Goal: Information Seeking & Learning: Find specific fact

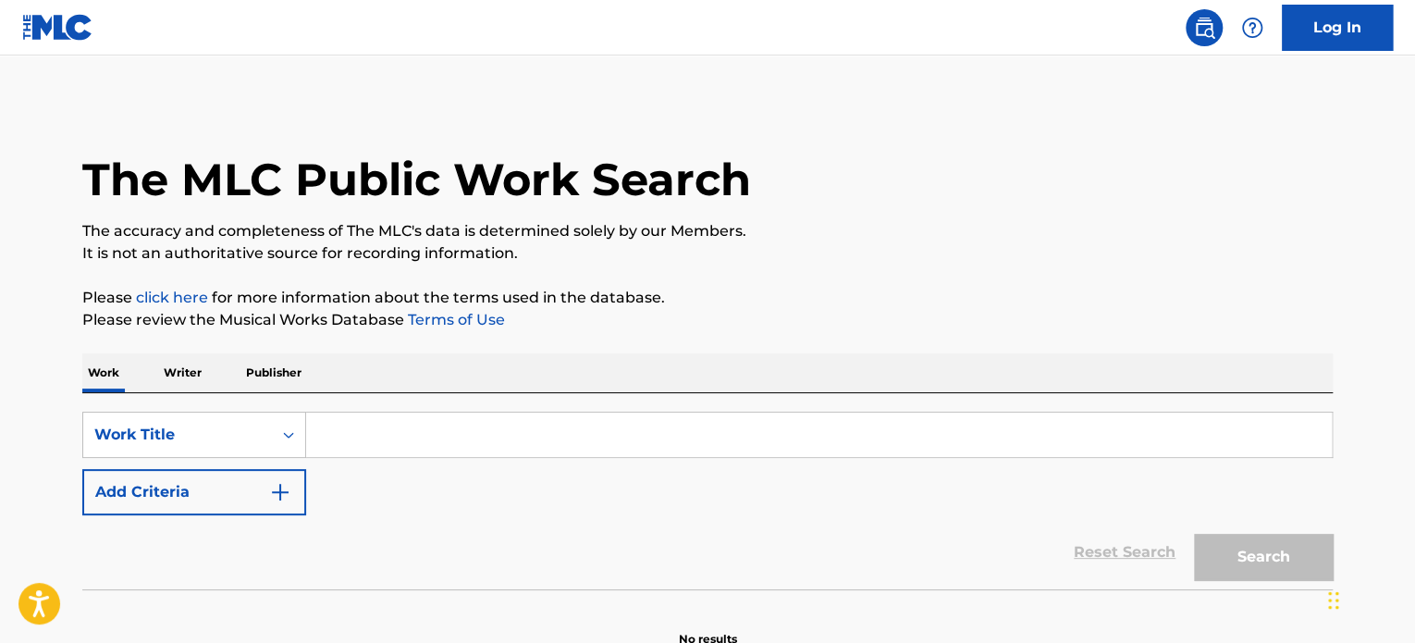
click at [366, 439] on input "Search Form" at bounding box center [818, 434] width 1025 height 44
paste input "The Sorcerer's Apprentice - [PERSON_NAME], The [PERSON_NAME]"
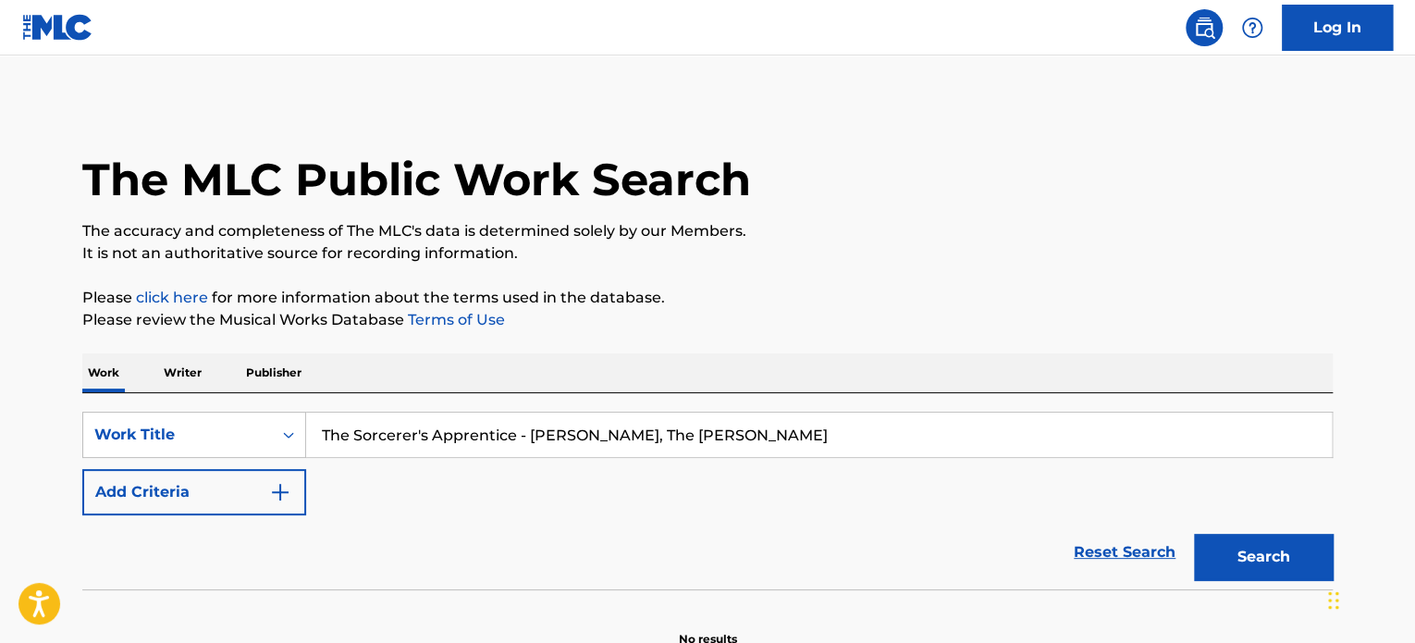
click at [1276, 548] on button "Search" at bounding box center [1263, 557] width 139 height 46
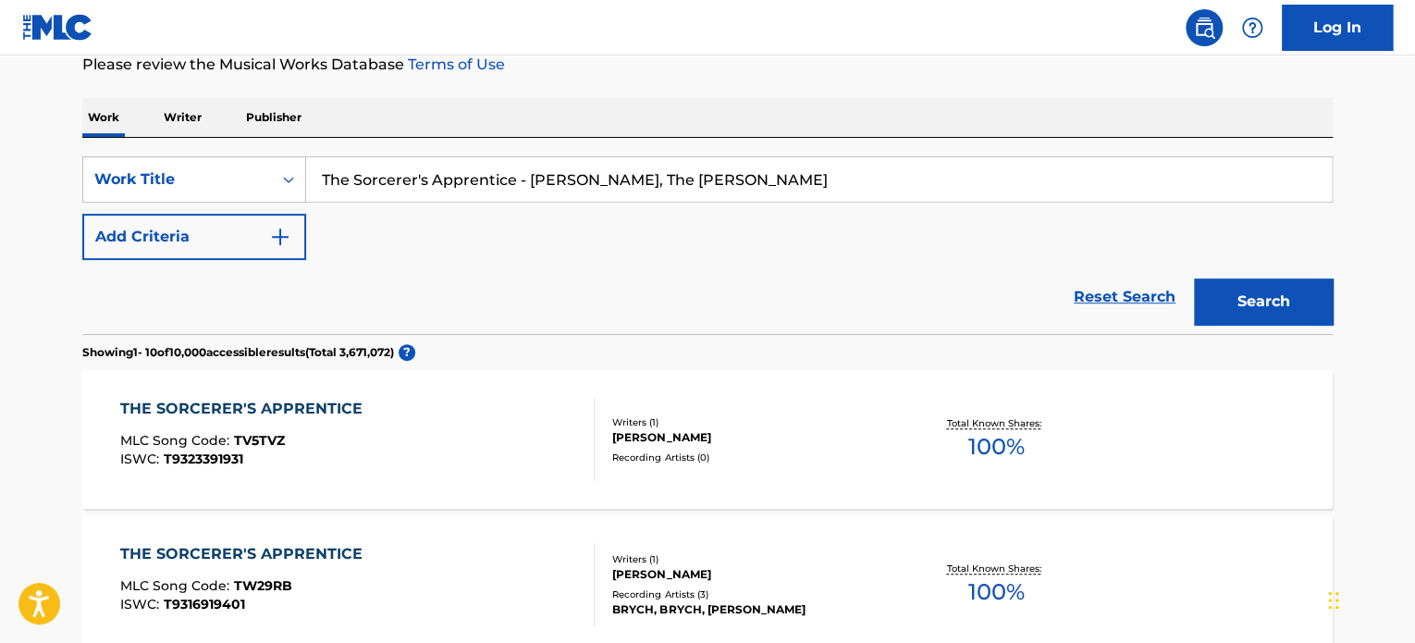
scroll to position [348, 0]
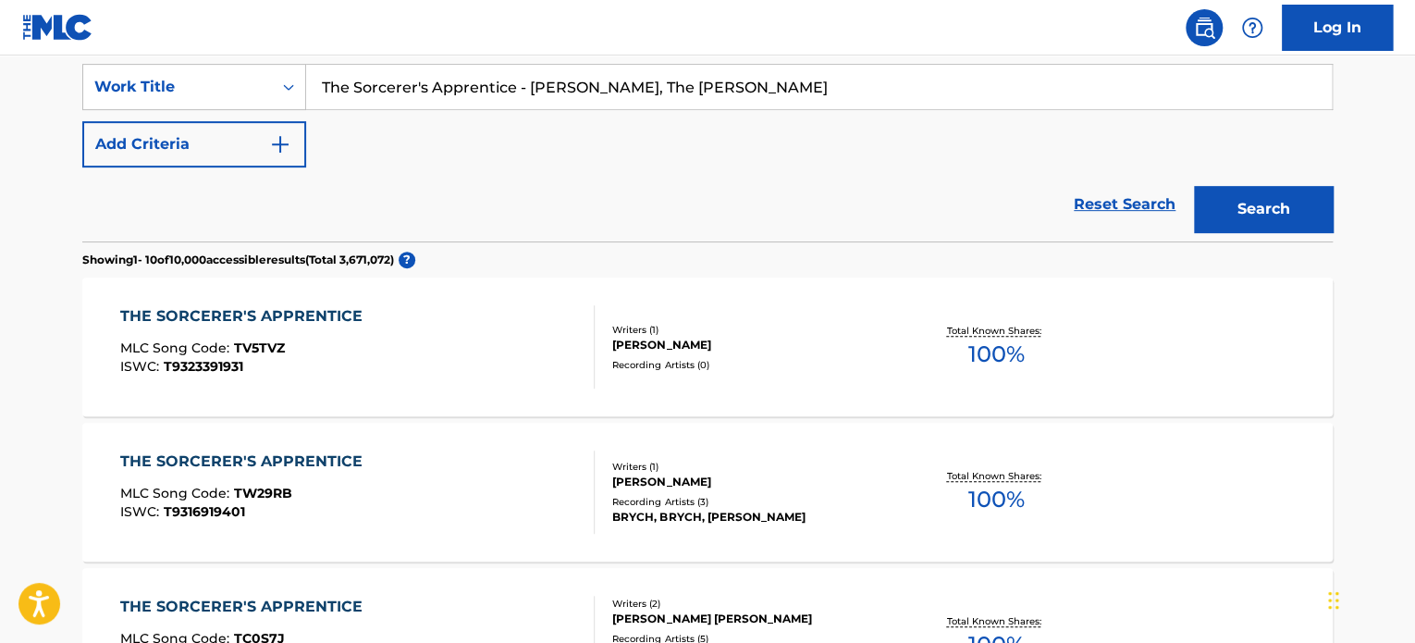
drag, startPoint x: 527, startPoint y: 86, endPoint x: 681, endPoint y: 86, distance: 153.5
click at [681, 86] on input "The Sorcerer's Apprentice - [PERSON_NAME], The [PERSON_NAME]" at bounding box center [818, 87] width 1025 height 44
type input "The Sorcerer's Apprentice - The [PERSON_NAME]"
click at [1214, 227] on button "Search" at bounding box center [1263, 209] width 139 height 46
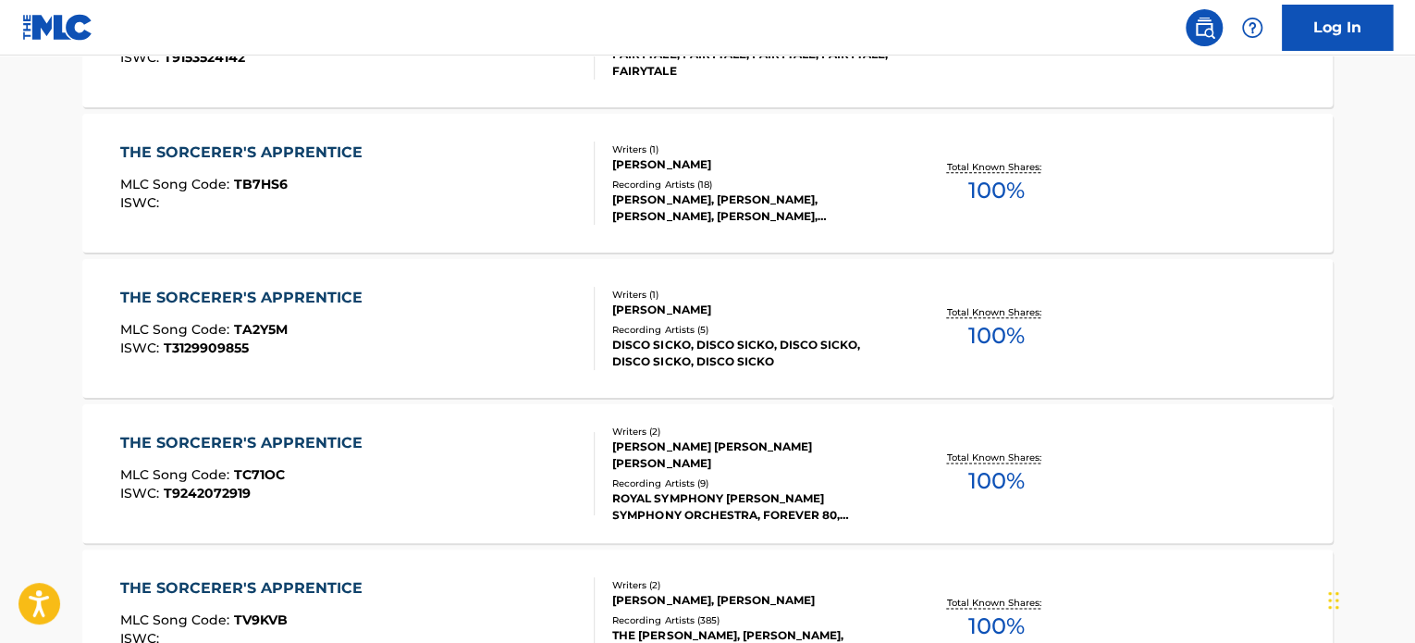
scroll to position [973, 0]
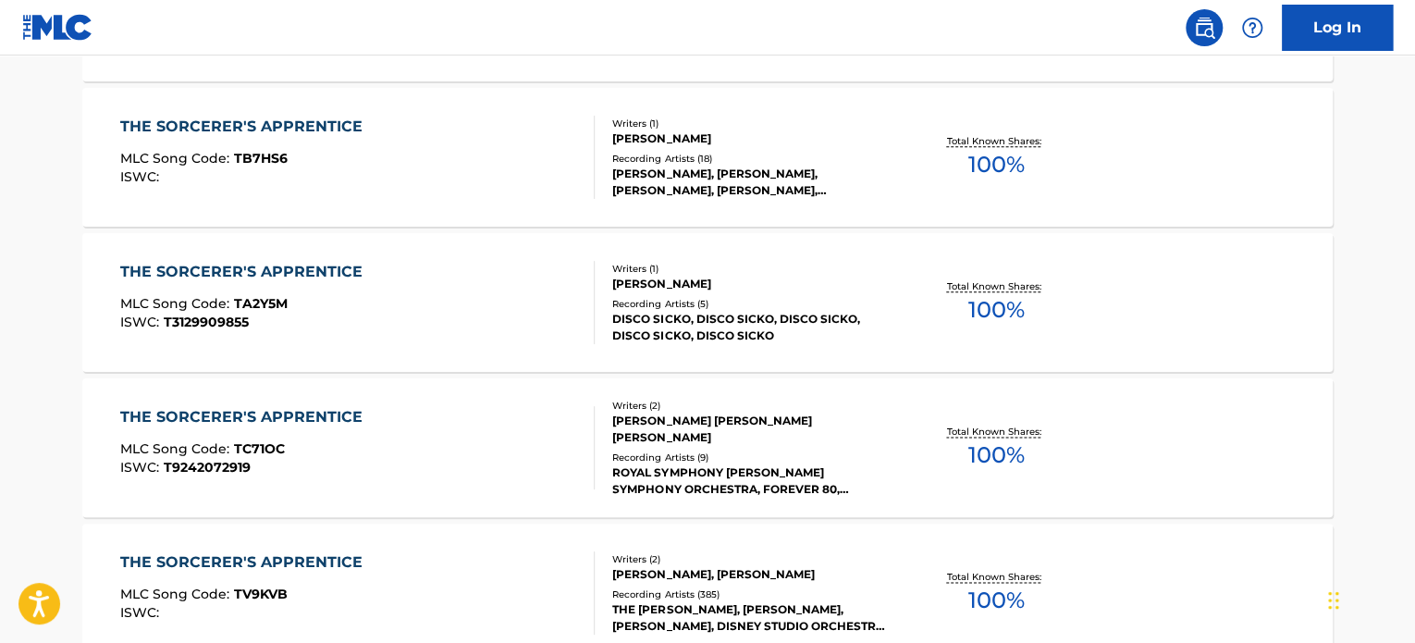
click at [702, 421] on div "[PERSON_NAME] [PERSON_NAME] [PERSON_NAME]" at bounding box center [751, 428] width 279 height 33
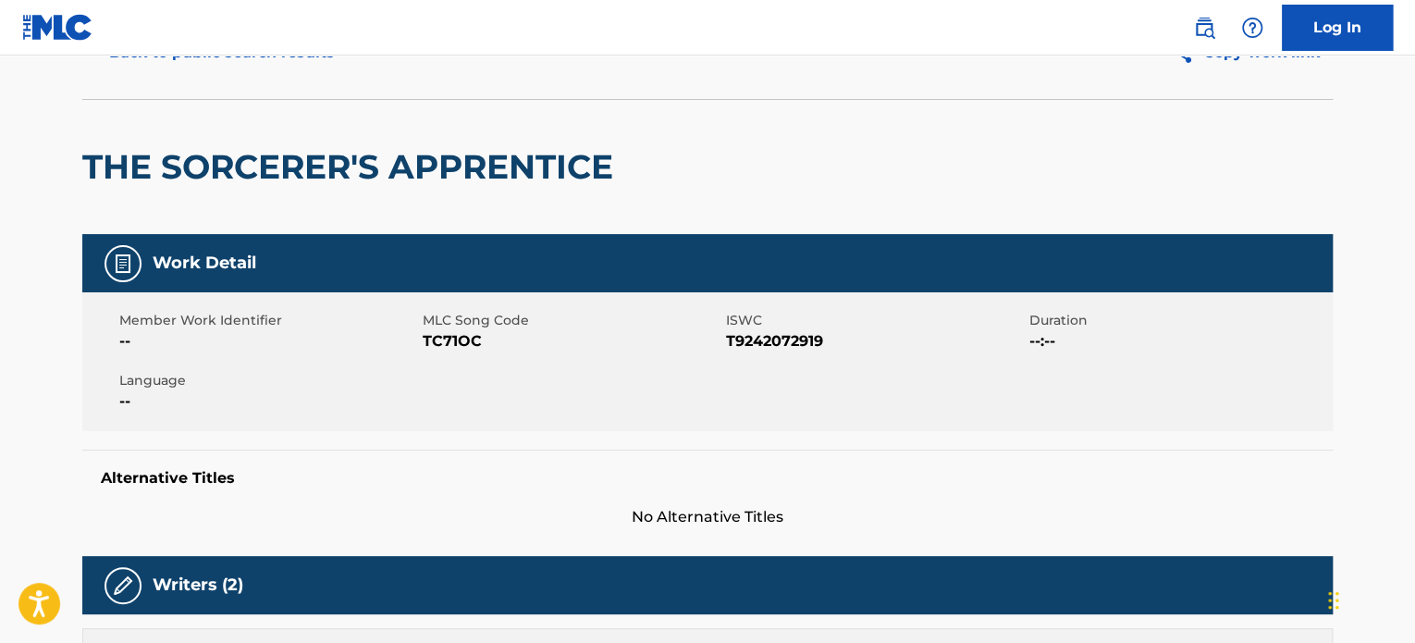
scroll to position [277, 0]
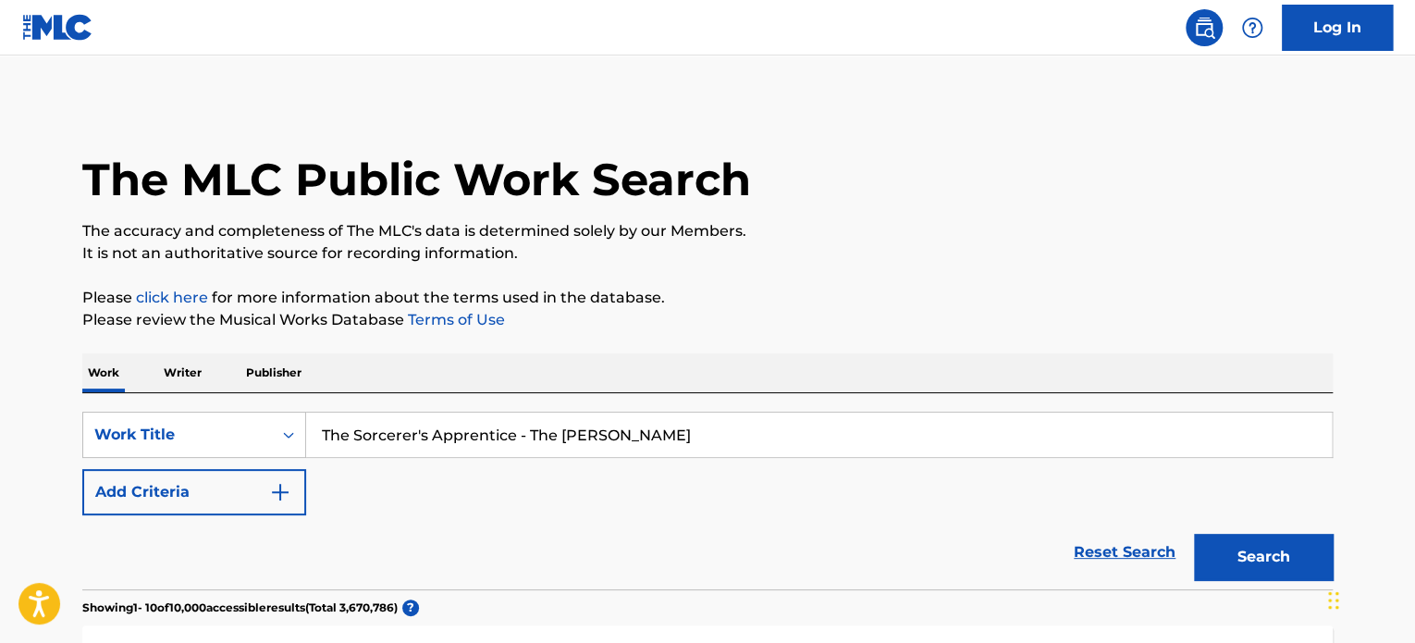
drag, startPoint x: 520, startPoint y: 438, endPoint x: 756, endPoint y: 451, distance: 237.1
click at [756, 451] on input "The Sorcerer's Apprentice - The [PERSON_NAME]" at bounding box center [818, 434] width 1025 height 44
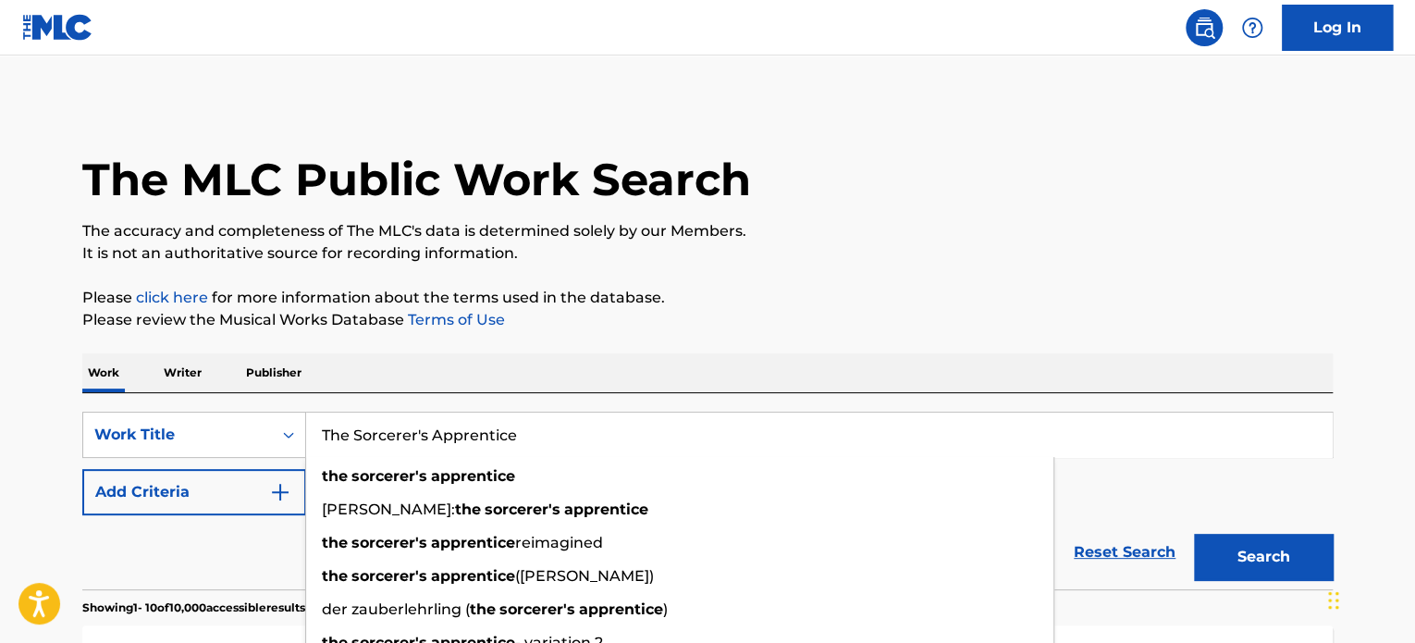
type input "The Sorcerer's Apprentice"
click at [1234, 554] on button "Search" at bounding box center [1263, 557] width 139 height 46
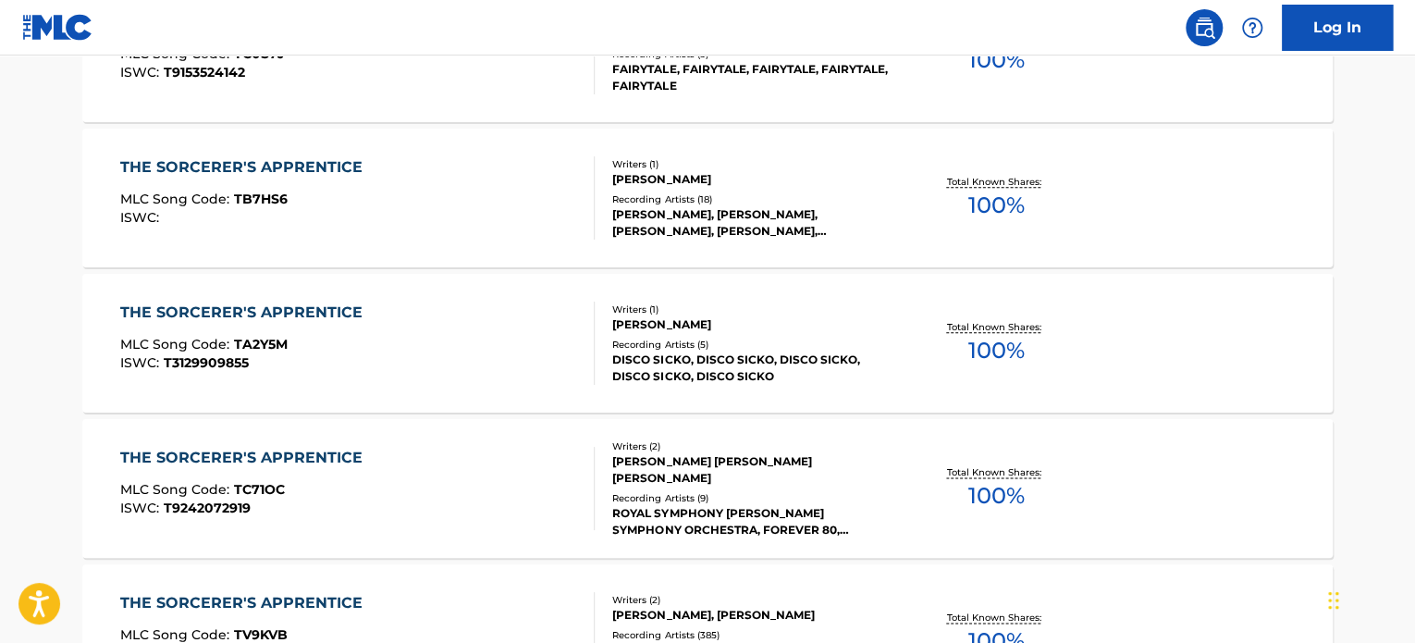
scroll to position [1017, 0]
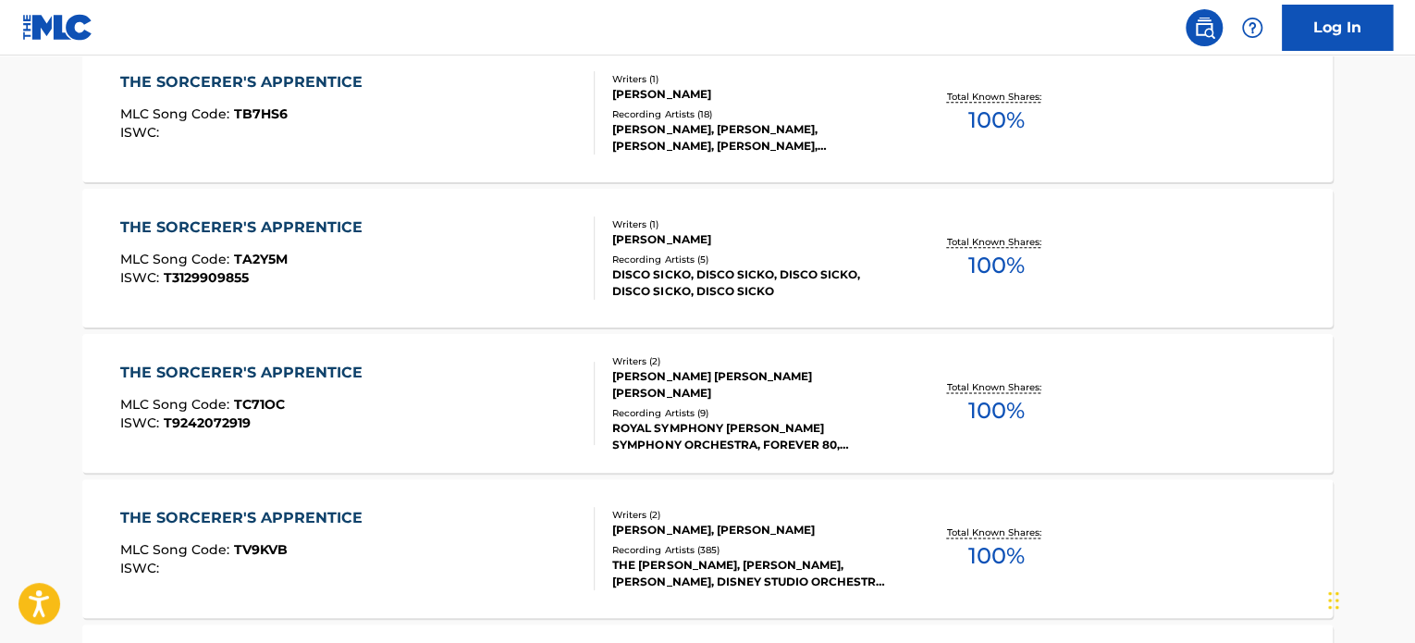
click at [637, 371] on div "[PERSON_NAME] [PERSON_NAME] [PERSON_NAME]" at bounding box center [751, 384] width 279 height 33
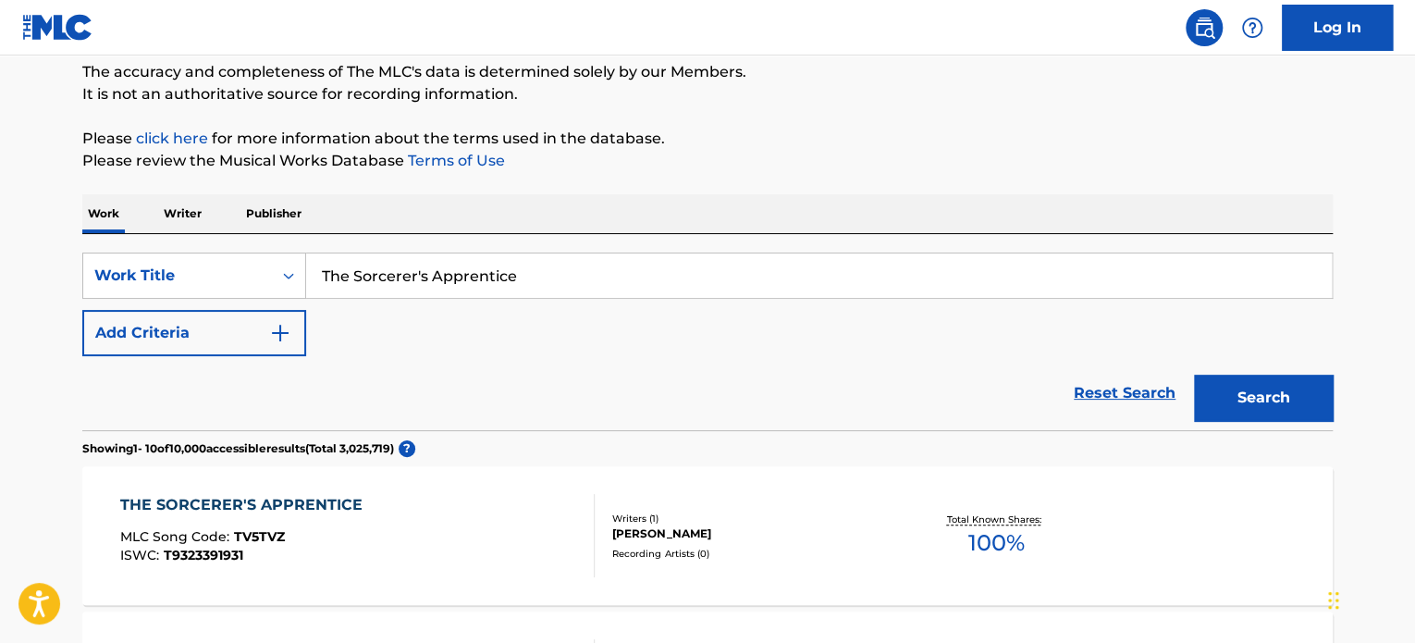
scroll to position [141, 0]
